Goal: Task Accomplishment & Management: Complete application form

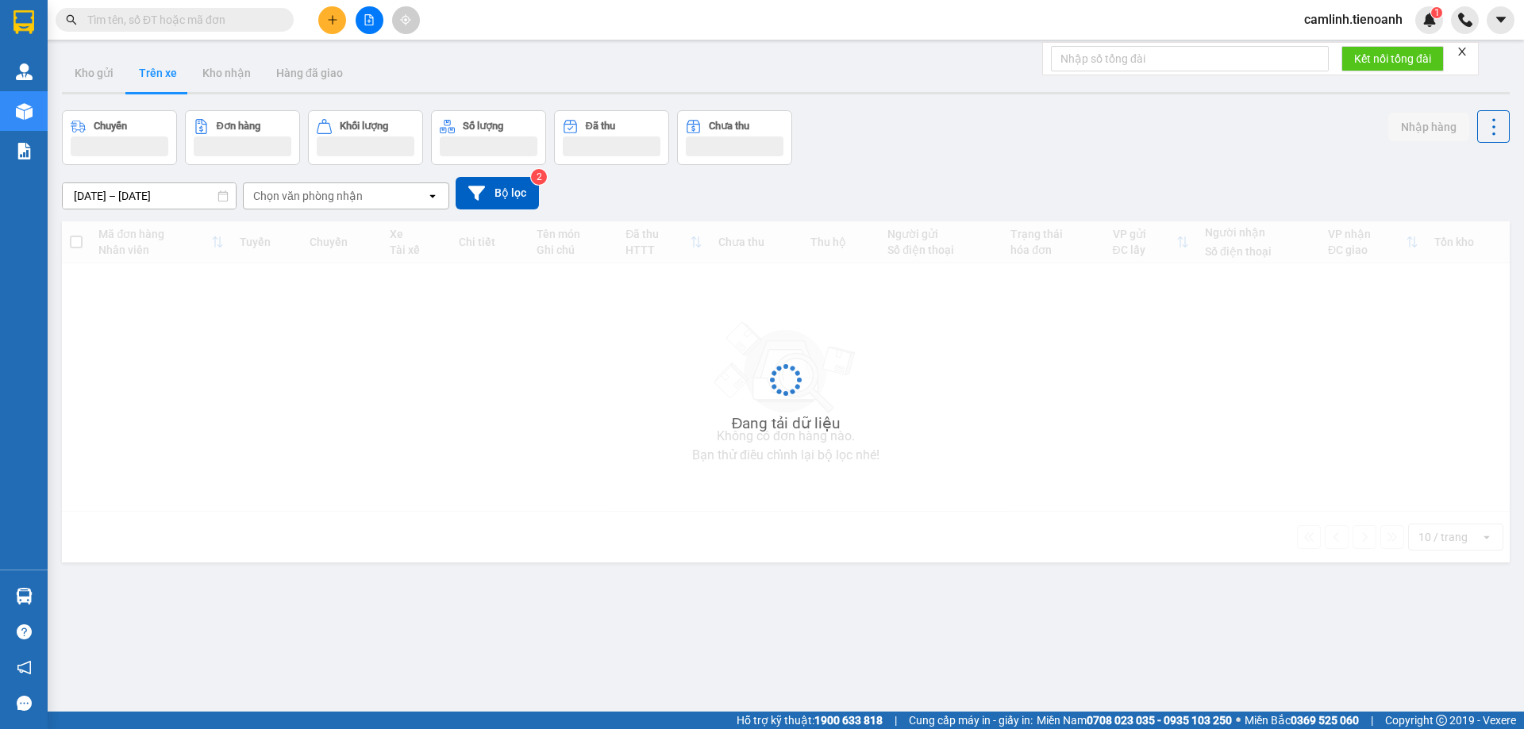
click at [184, 25] on input "text" at bounding box center [180, 19] width 187 height 17
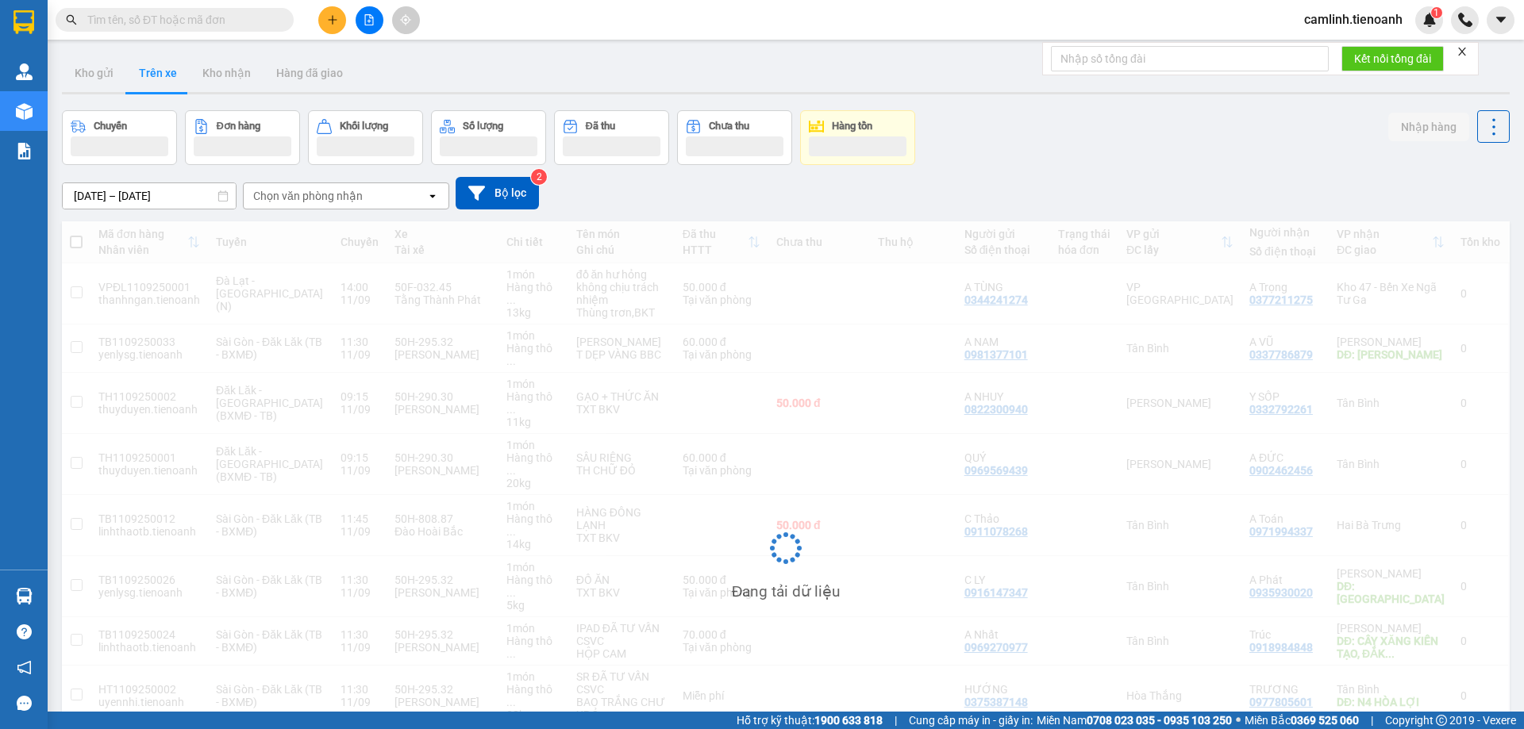
paste input "0949009895"
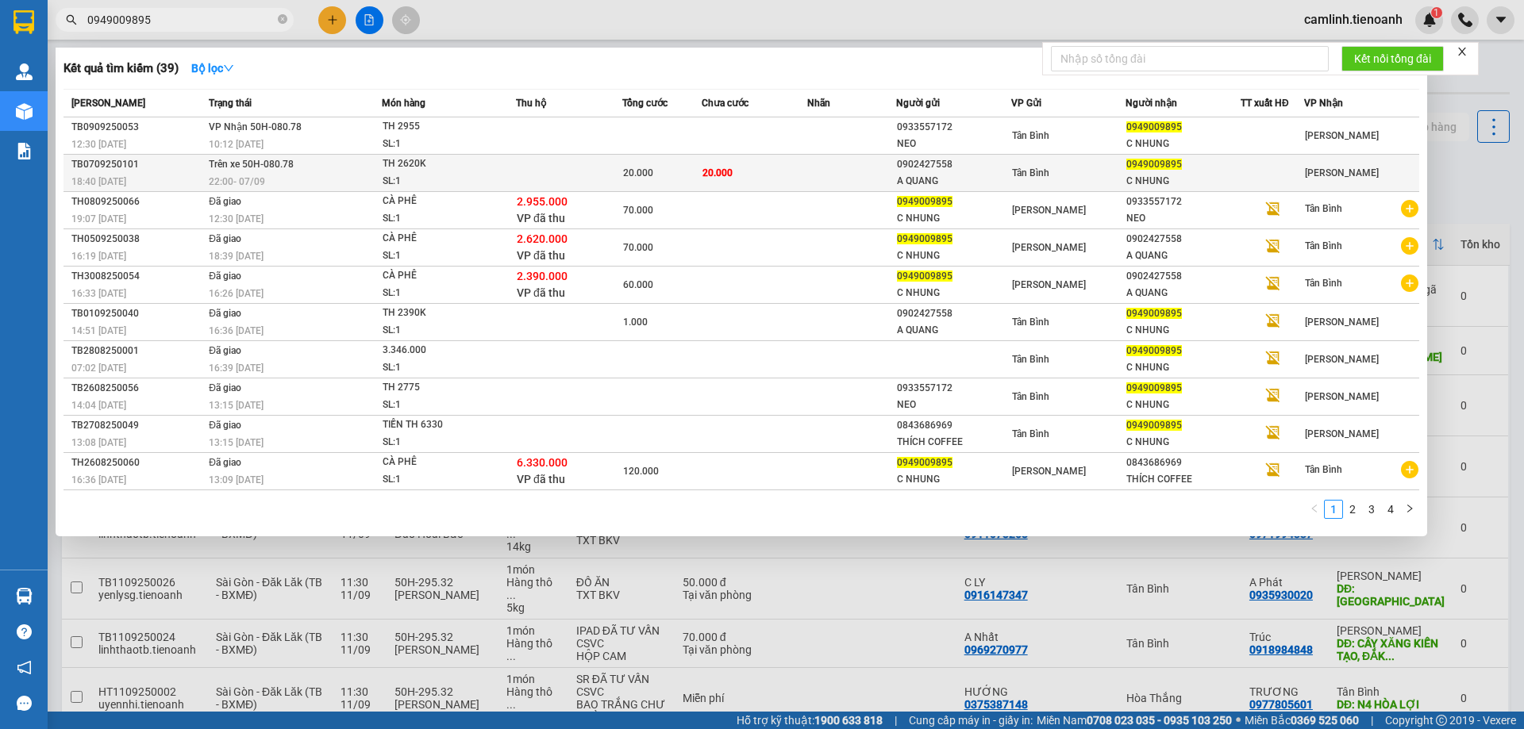
type input "0949009895"
click at [481, 158] on div "TH 2620K" at bounding box center [441, 164] width 119 height 17
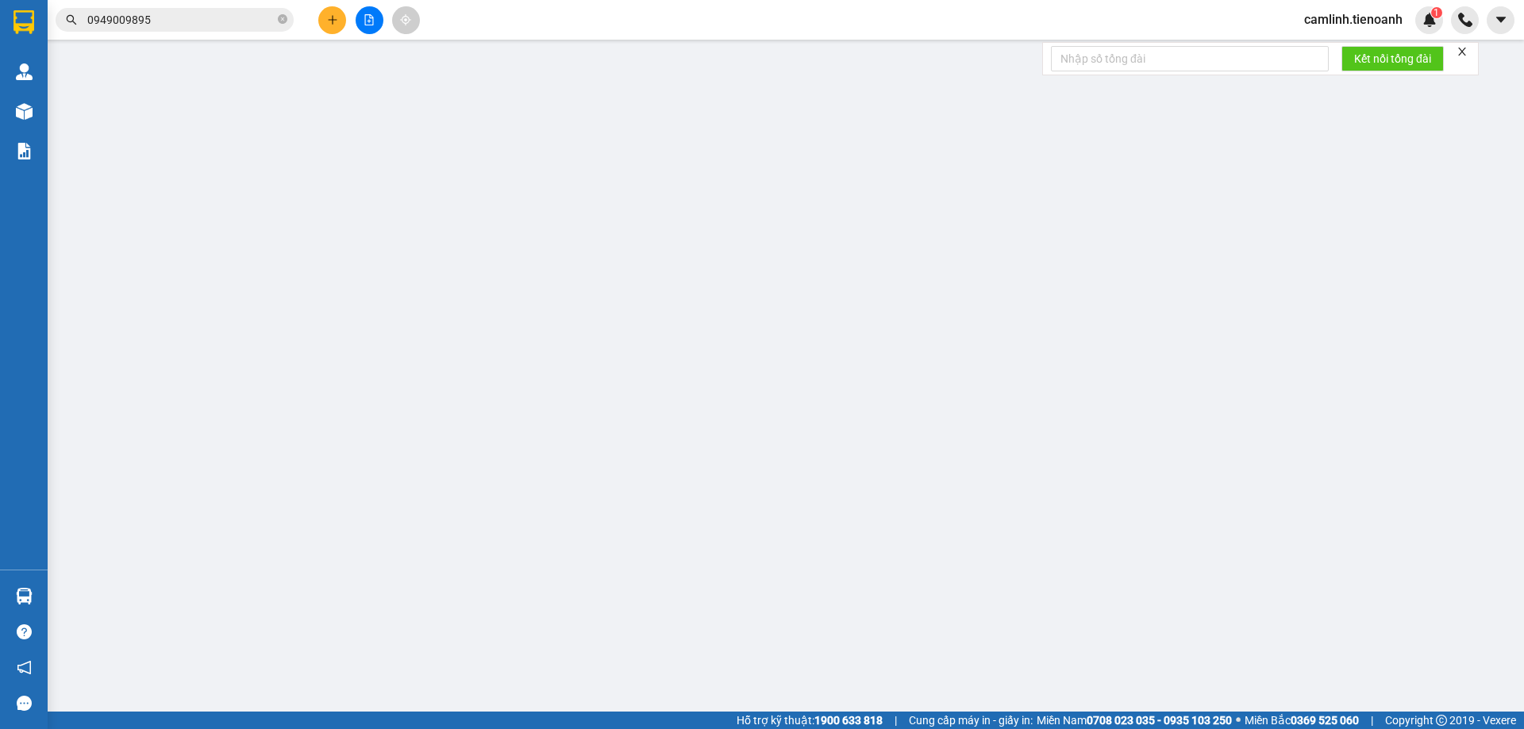
type input "0949009895"
type input "C NHUNG"
type input "0902427558"
type input "A QUANG"
type input "20.000"
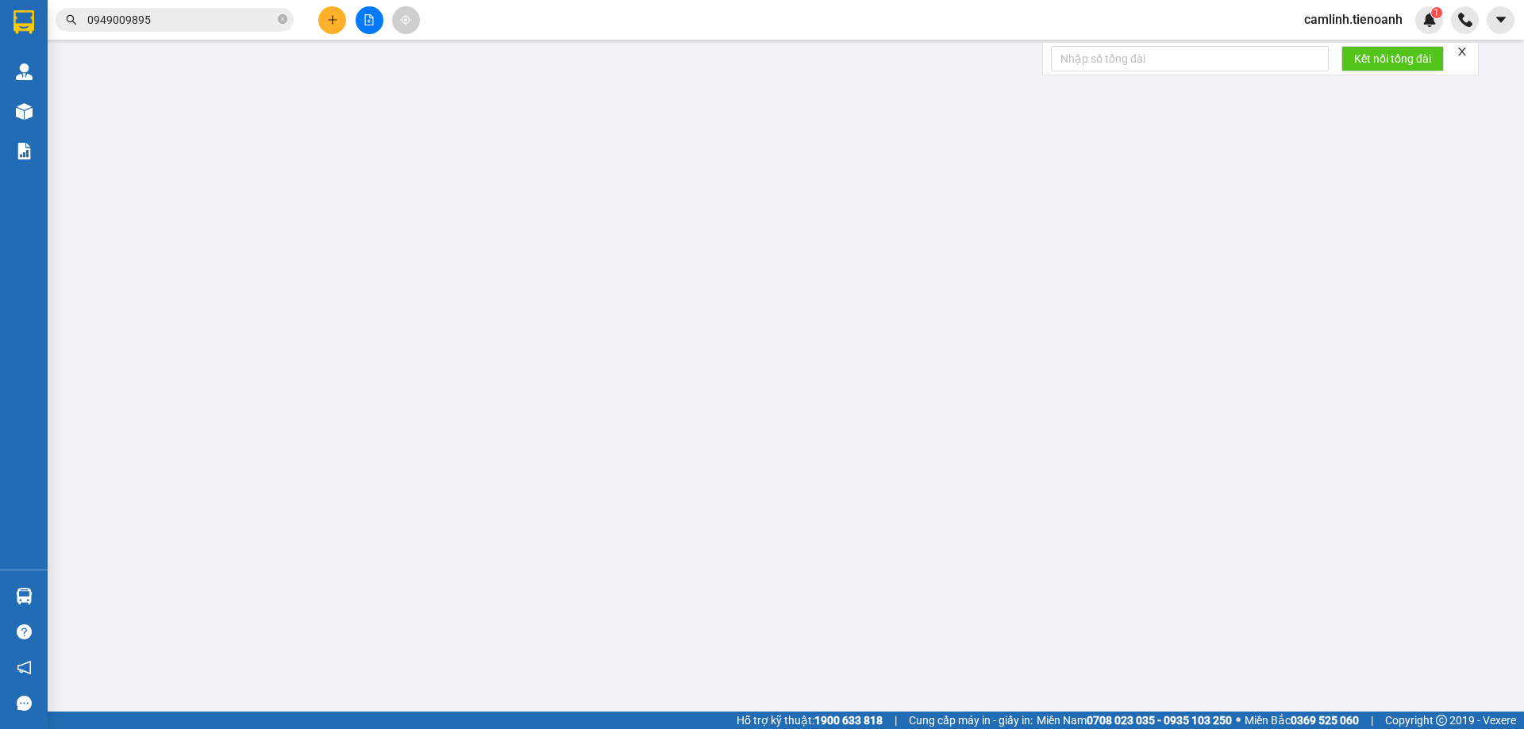
type input "20.000"
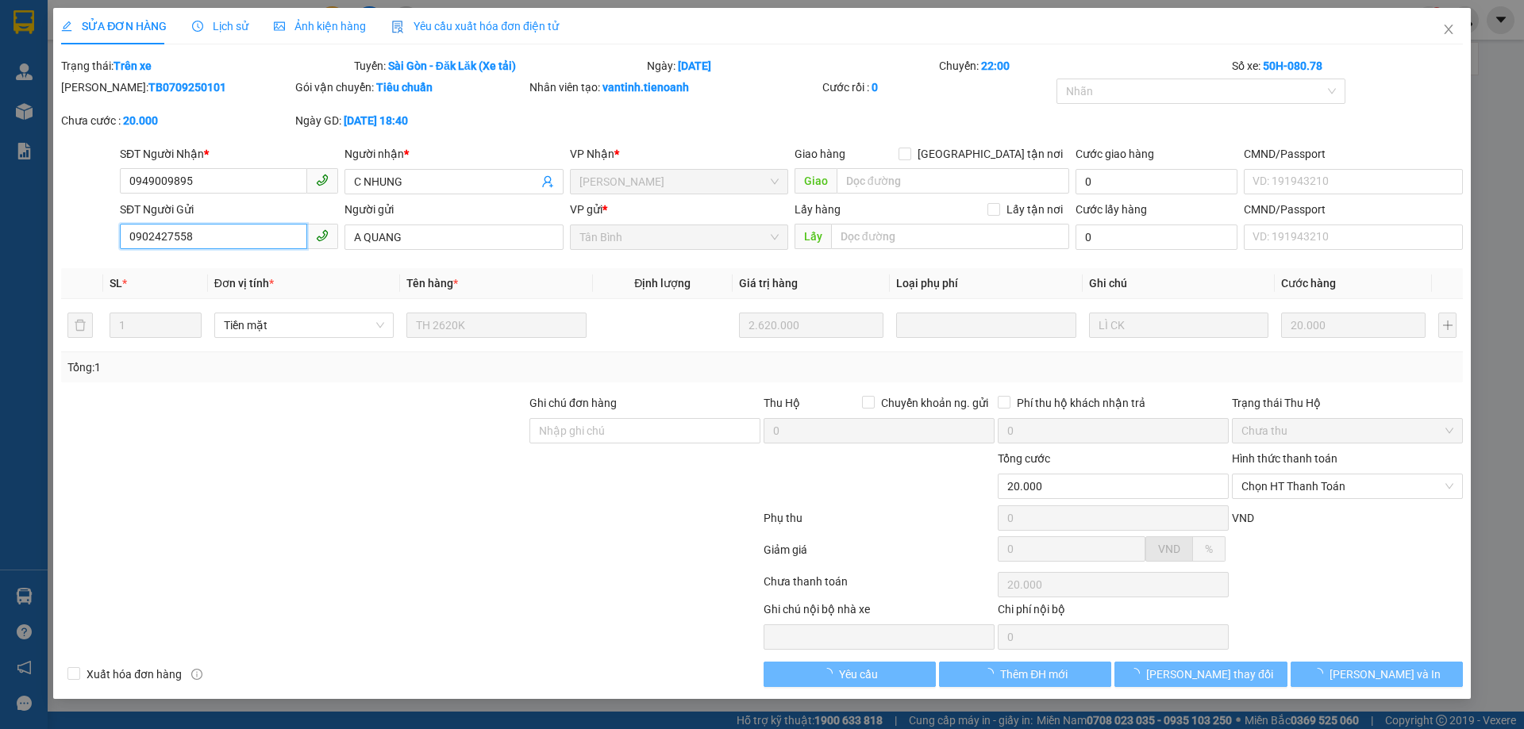
drag, startPoint x: 179, startPoint y: 233, endPoint x: 21, endPoint y: 240, distance: 158.1
click at [21, 240] on div "SỬA ĐƠN HÀNG Lịch sử Ảnh kiện hàng Yêu cầu xuất hóa đơn điện tử Total Paid Fee …" at bounding box center [762, 364] width 1524 height 729
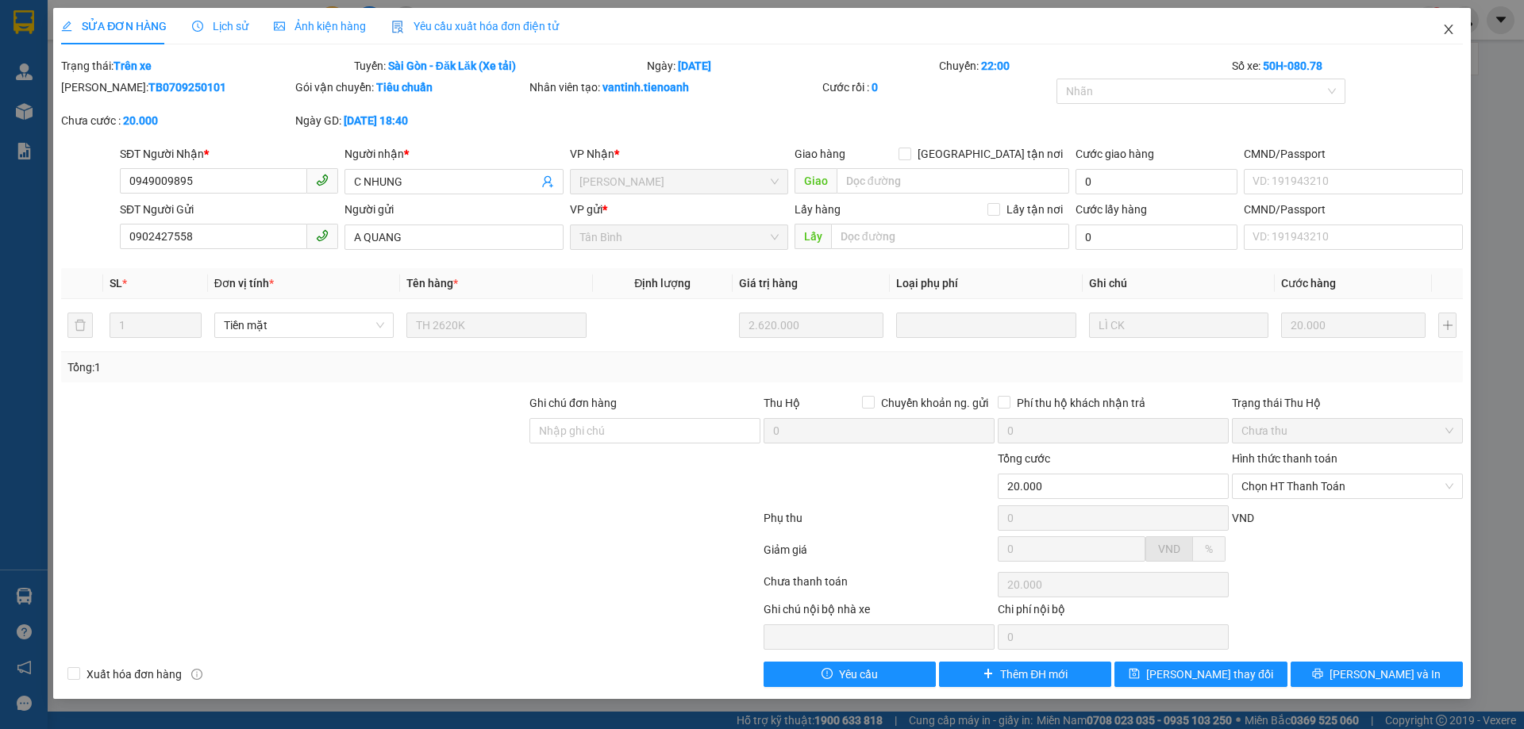
click at [1447, 27] on icon "close" at bounding box center [1448, 29] width 13 height 13
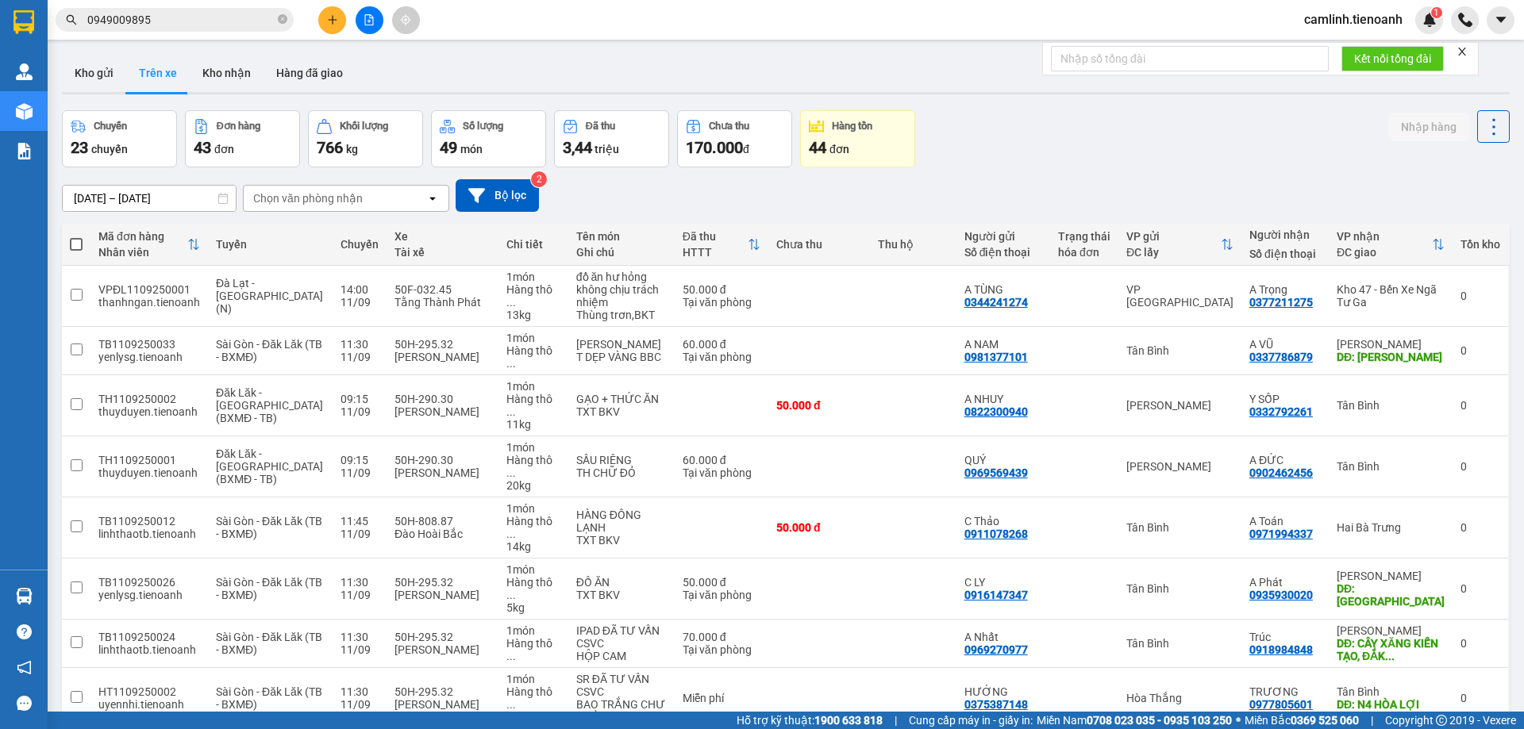
click at [284, 21] on icon "close-circle" at bounding box center [283, 19] width 10 height 10
click at [195, 21] on input "text" at bounding box center [180, 19] width 187 height 17
paste input "0902427558"
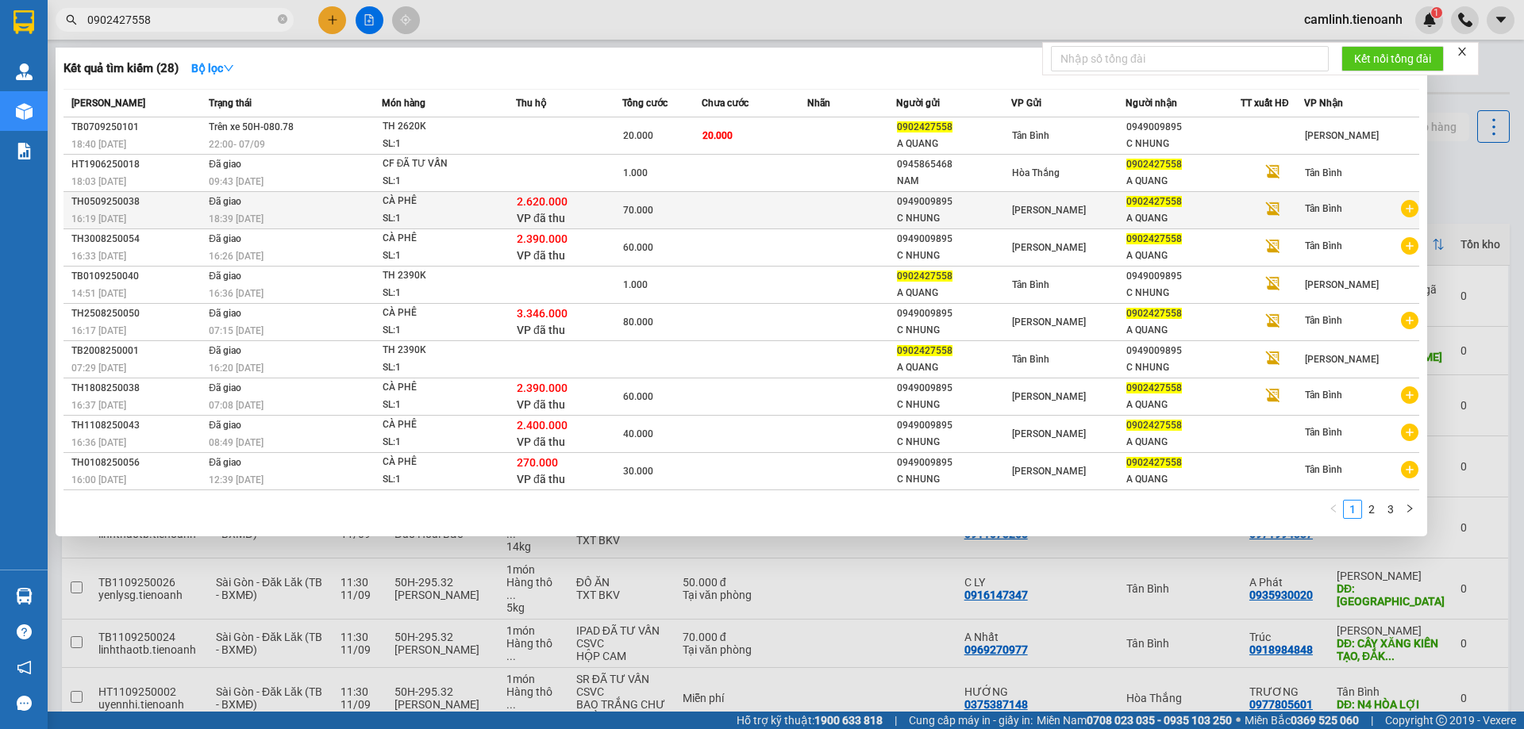
type input "0902427558"
click at [733, 199] on td at bounding box center [754, 210] width 106 height 37
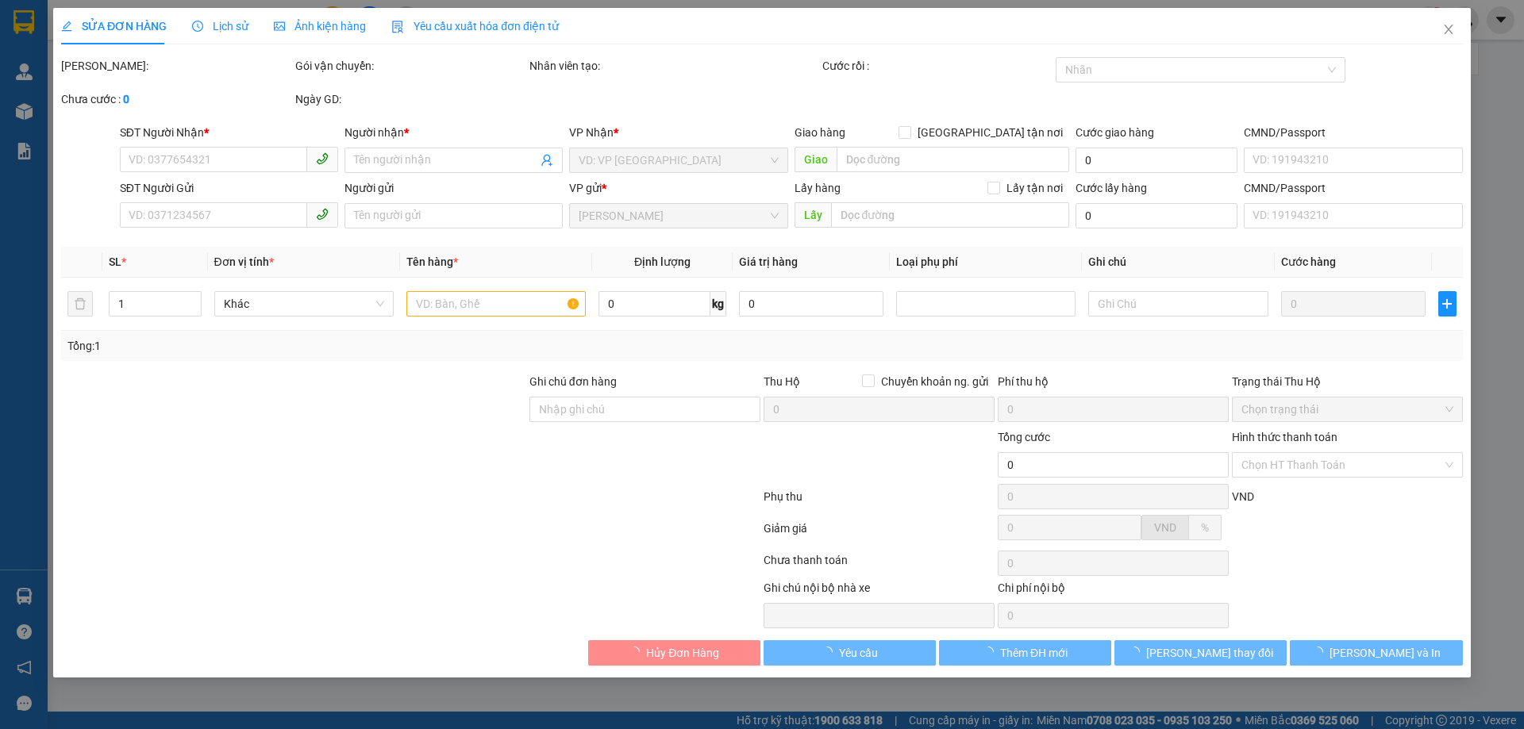
type input "0902427558"
type input "A QUANG"
type input "0949009895"
type input "C NHUNG"
type input "2.620.000"
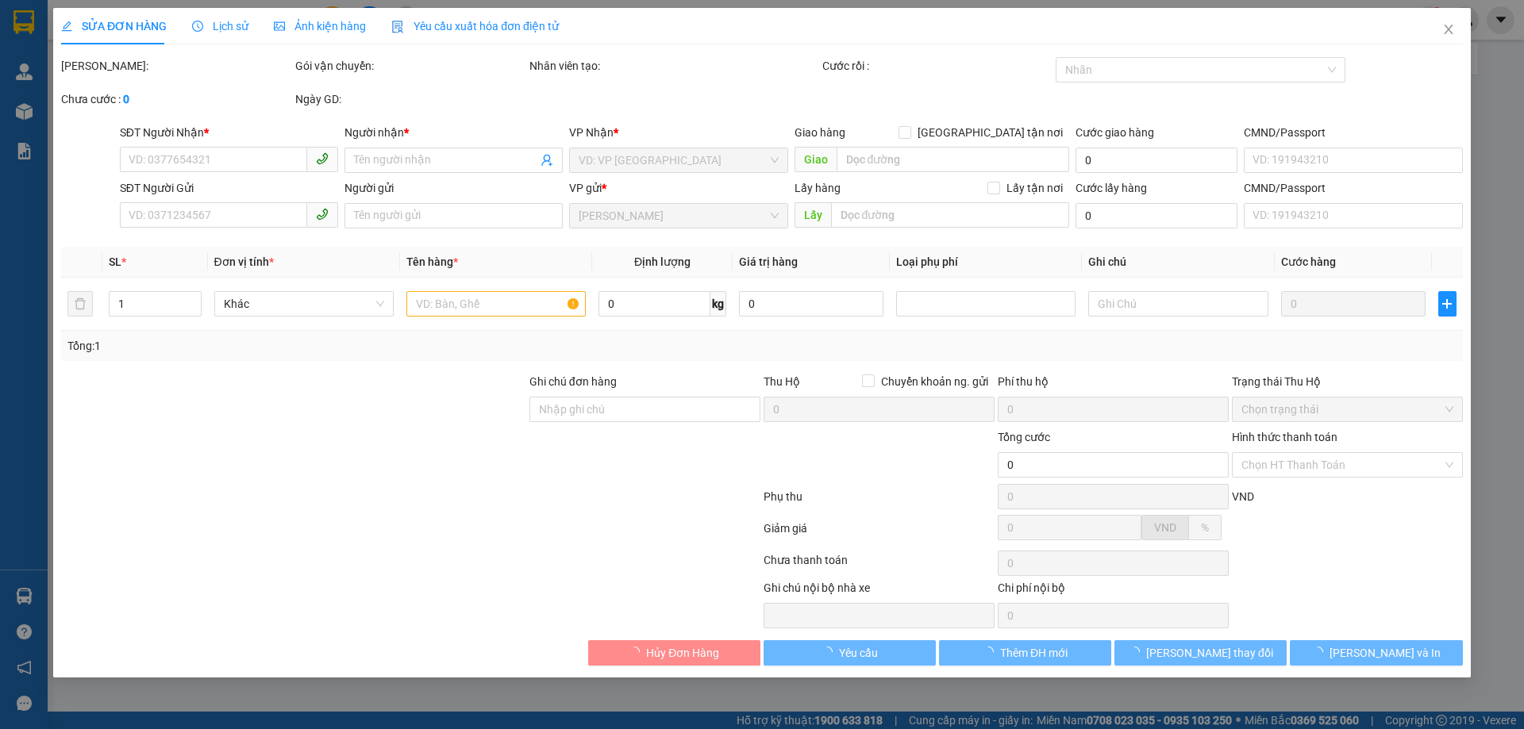
type input "70.000"
